Goal: Information Seeking & Learning: Check status

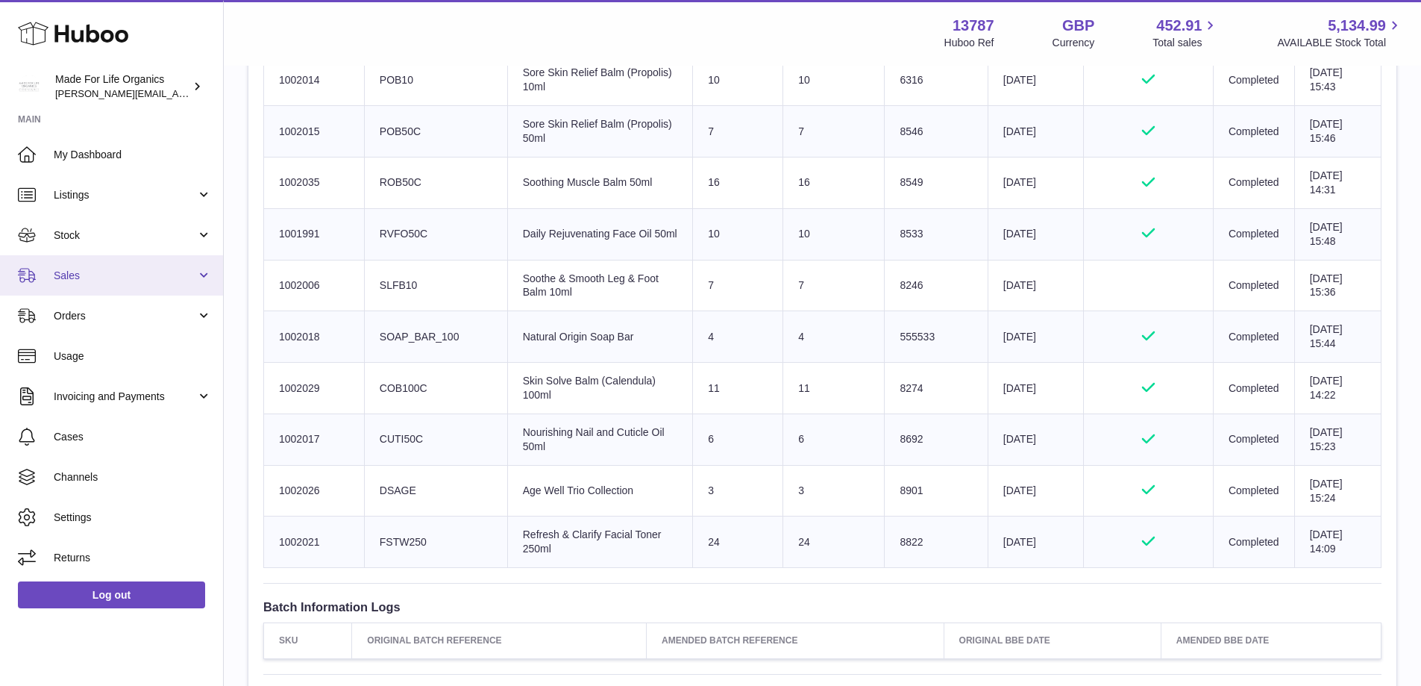
click at [86, 278] on span "Sales" at bounding box center [125, 276] width 142 height 14
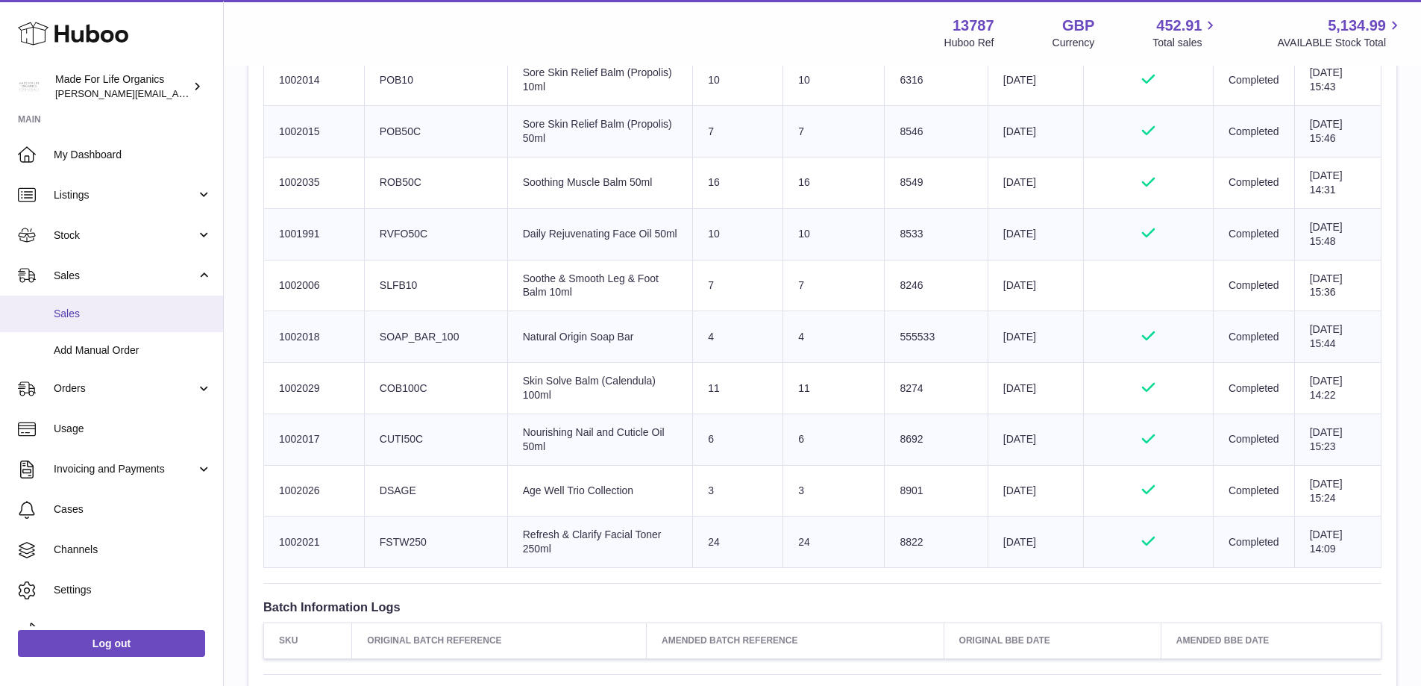
click at [62, 316] on span "Sales" at bounding box center [133, 314] width 158 height 14
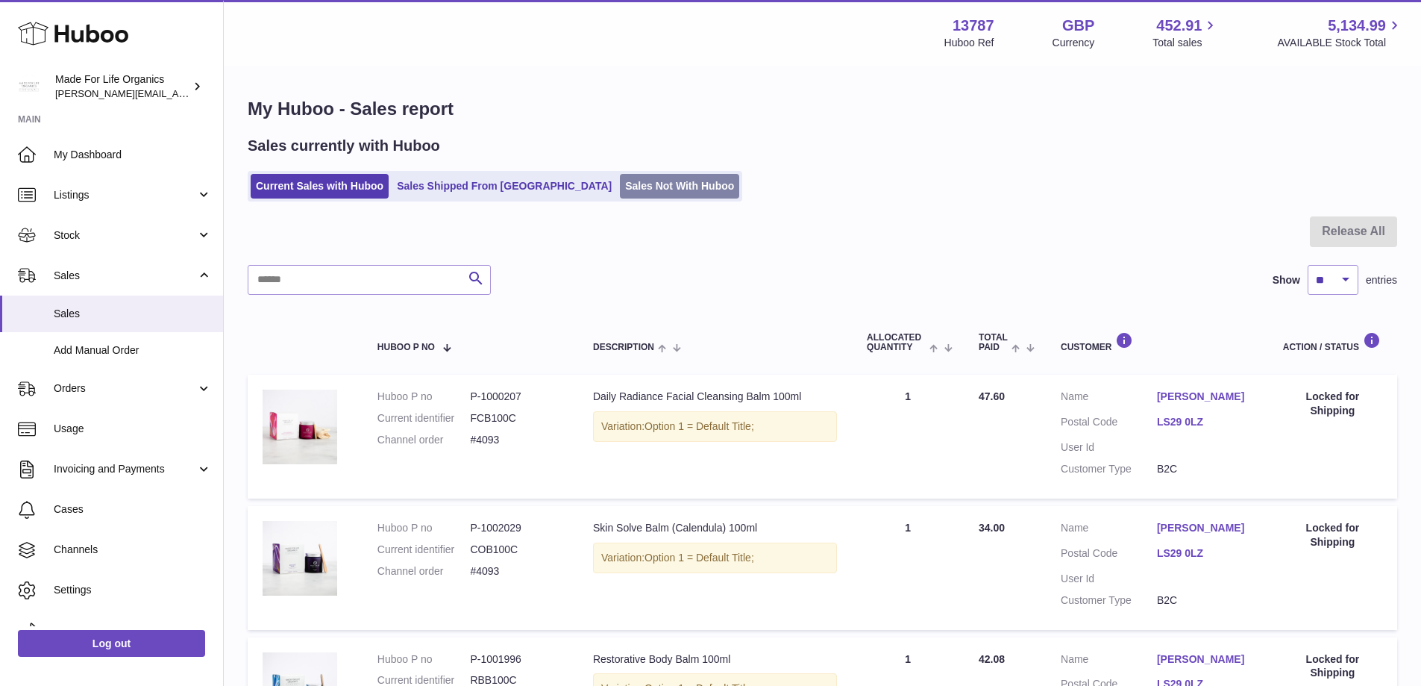
click at [620, 180] on link "Sales Not With Huboo" at bounding box center [679, 186] width 119 height 25
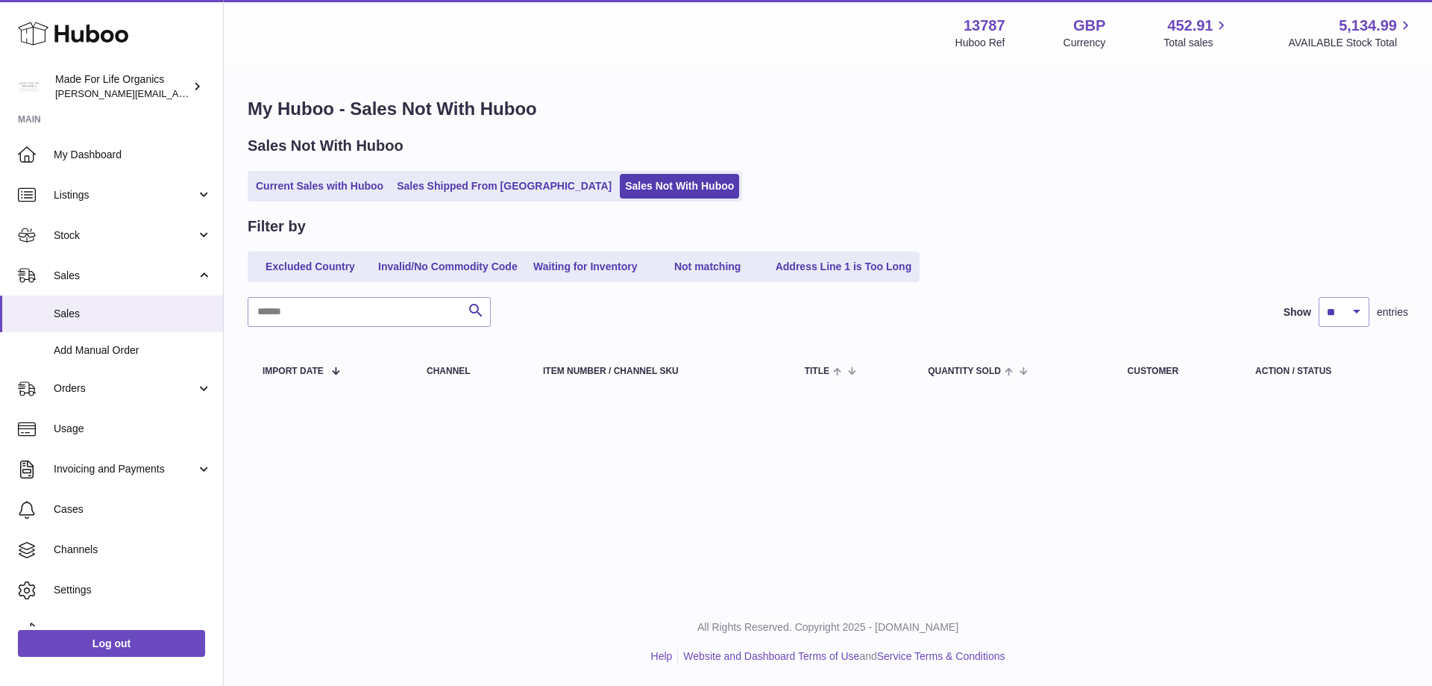
click at [489, 182] on link "Sales Shipped From Huboo" at bounding box center [504, 186] width 225 height 25
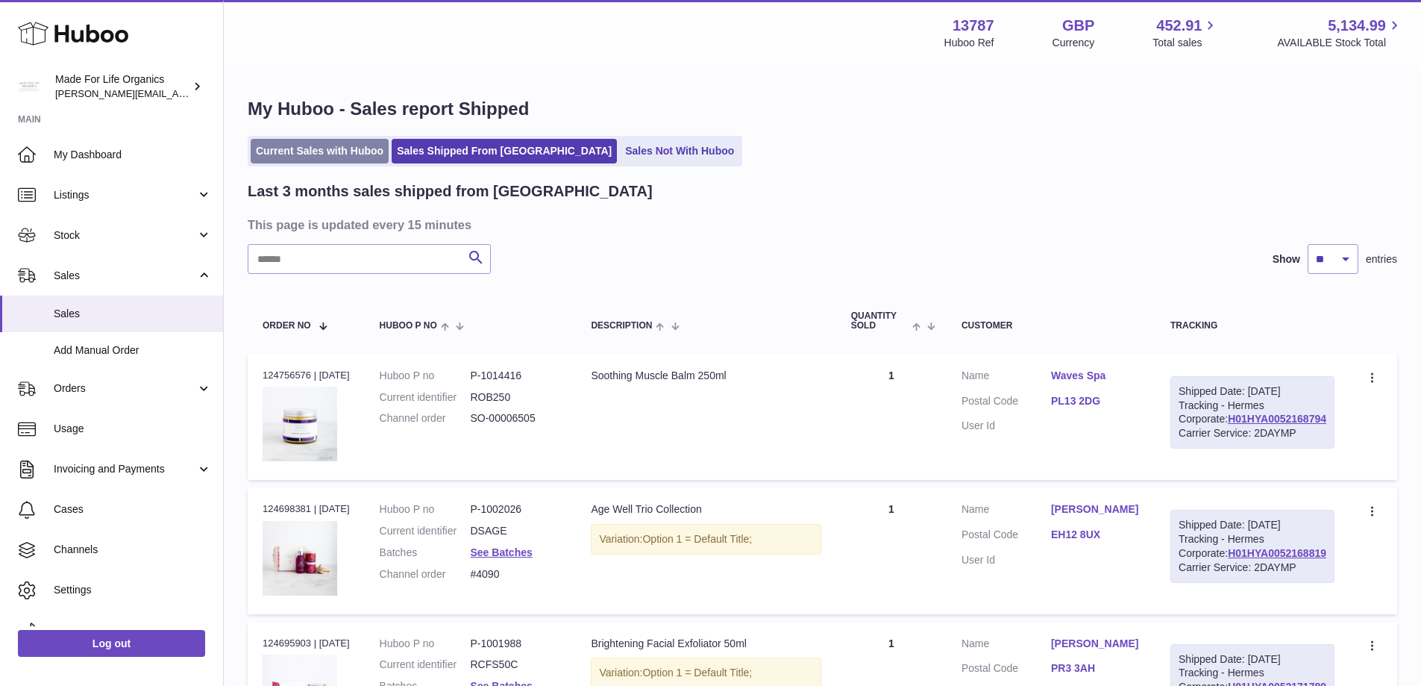
click at [295, 153] on link "Current Sales with Huboo" at bounding box center [320, 151] width 138 height 25
